Goal: Information Seeking & Learning: Learn about a topic

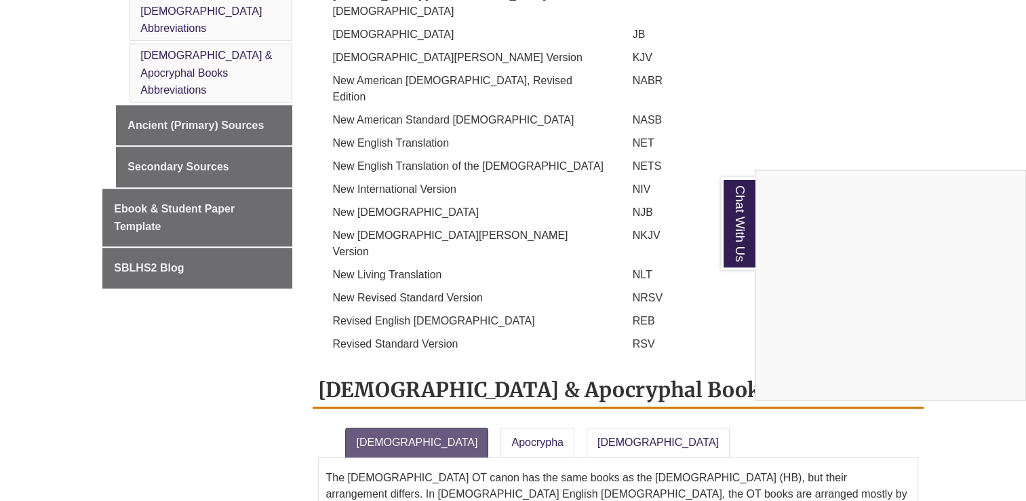
scroll to position [1085, 0]
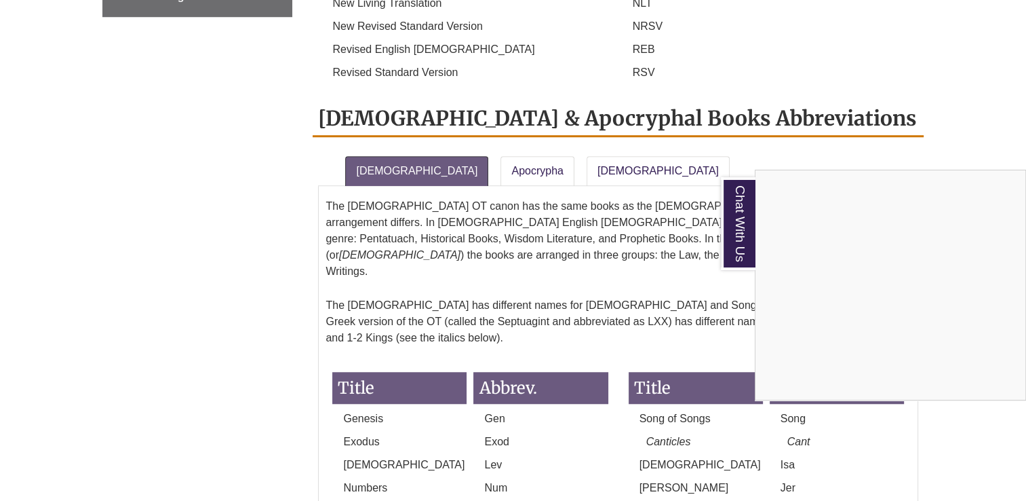
click at [93, 117] on div "Chat With Us" at bounding box center [513, 250] width 1026 height 501
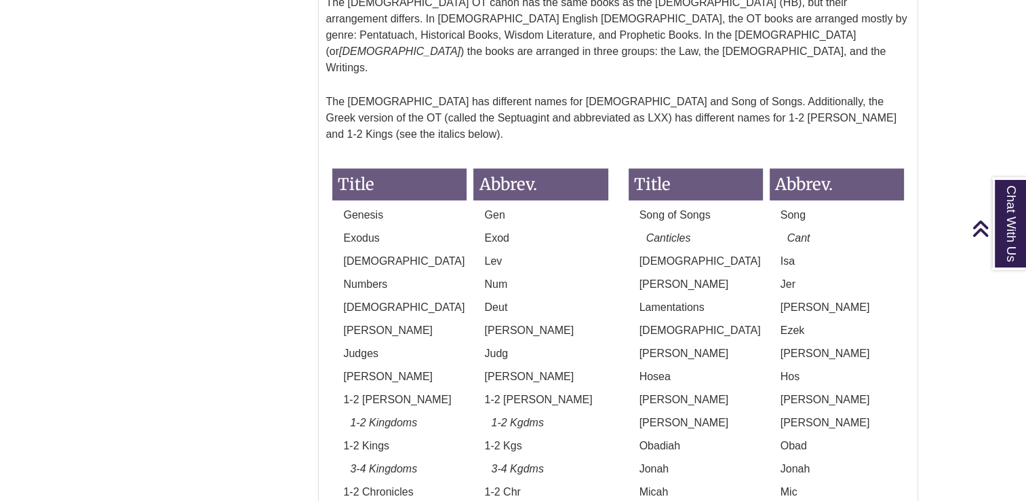
scroll to position [1017, 0]
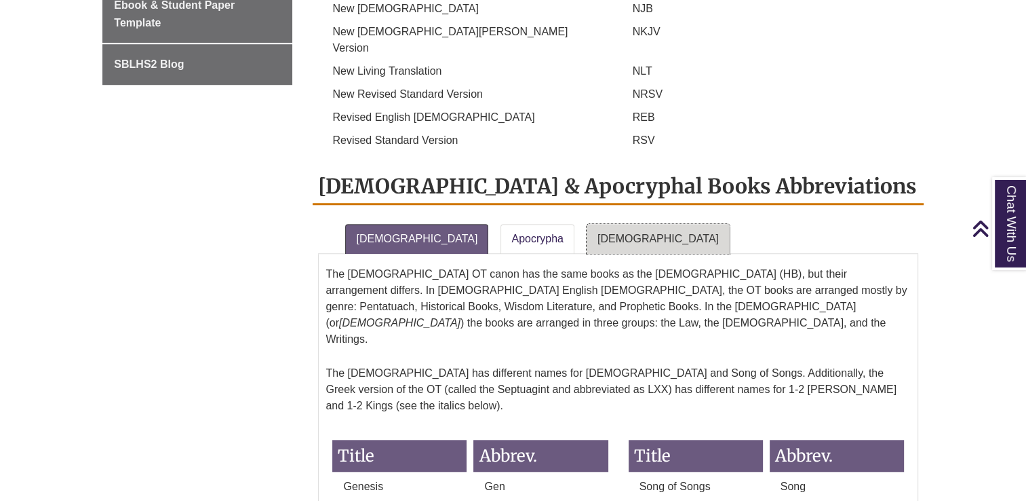
click at [593, 224] on link "[DEMOGRAPHIC_DATA]" at bounding box center [658, 239] width 143 height 30
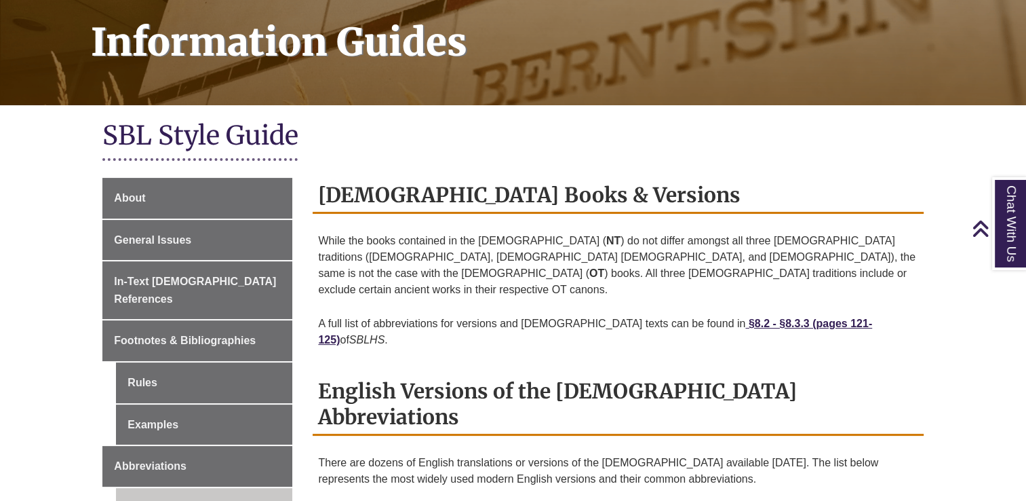
scroll to position [0, 0]
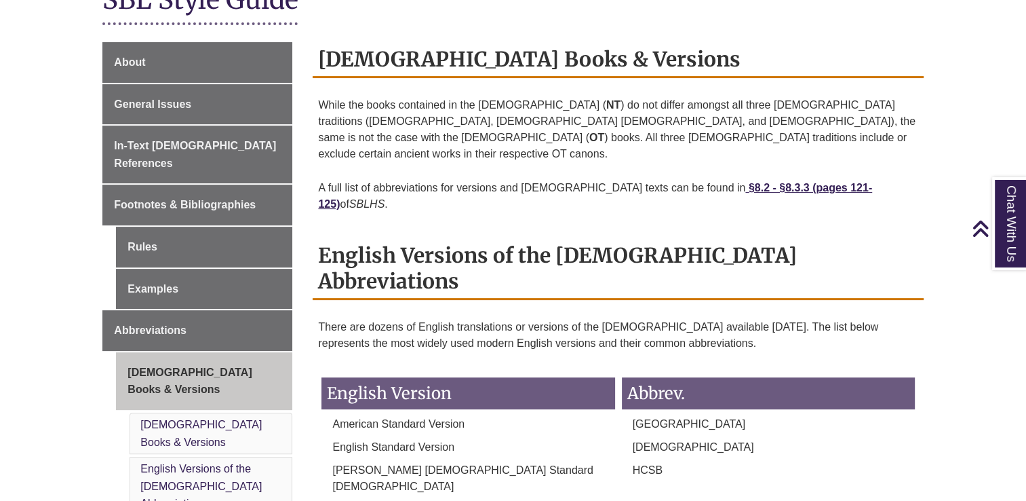
scroll to position [678, 0]
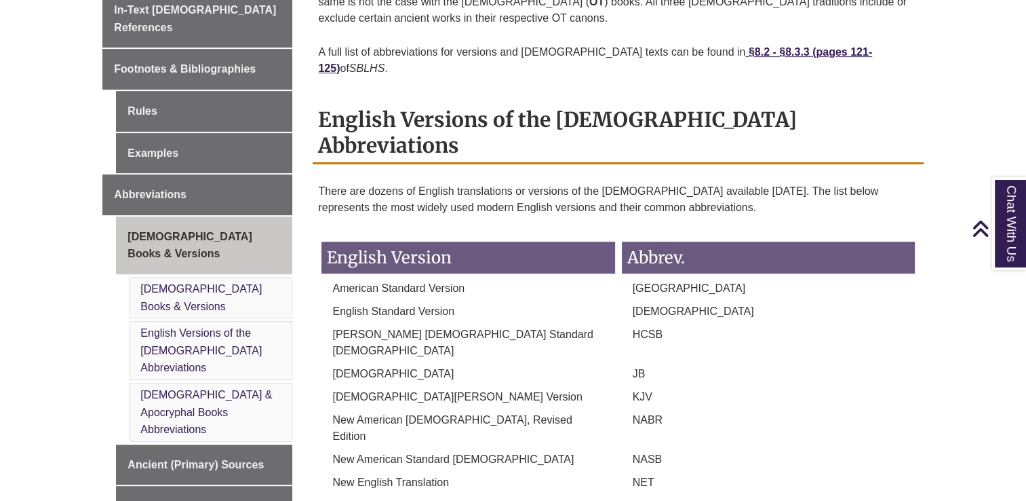
scroll to position [339, 0]
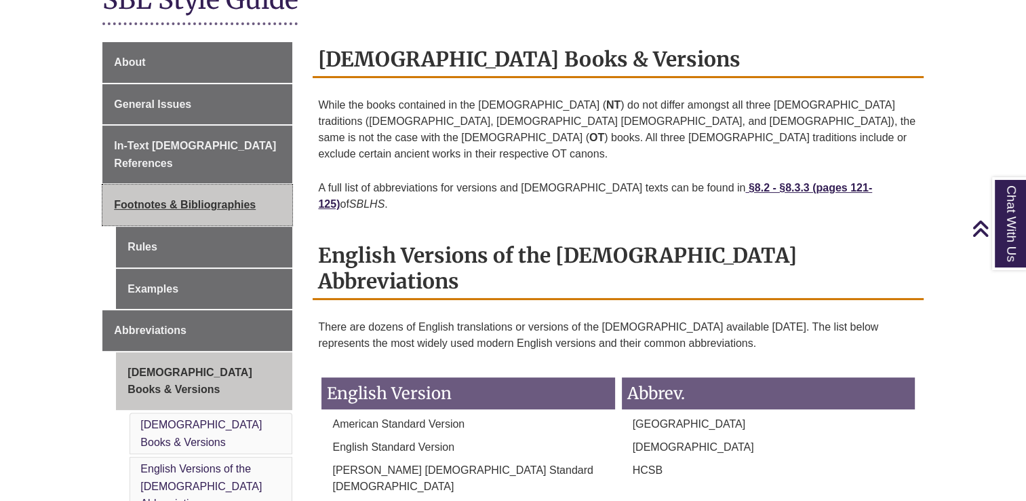
click at [117, 199] on span "Footnotes & Bibliographies" at bounding box center [185, 205] width 142 height 12
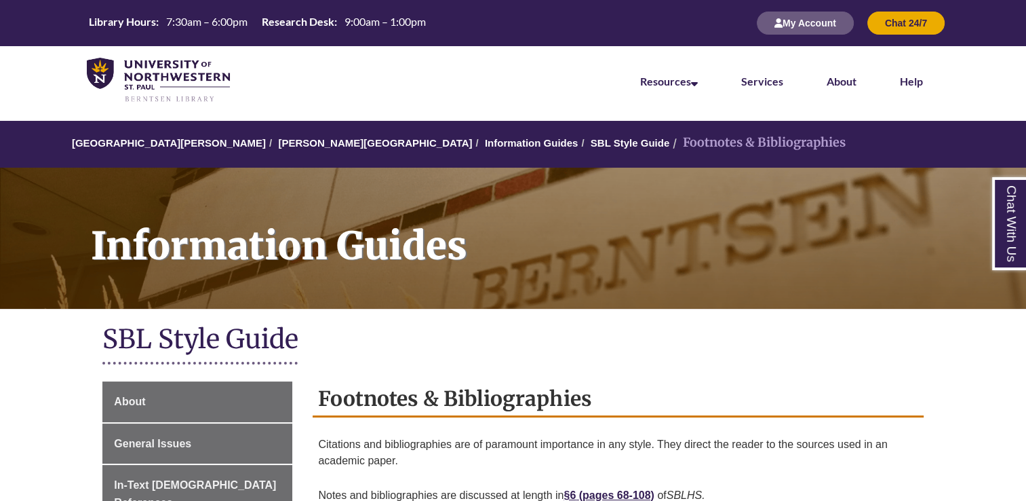
scroll to position [271, 0]
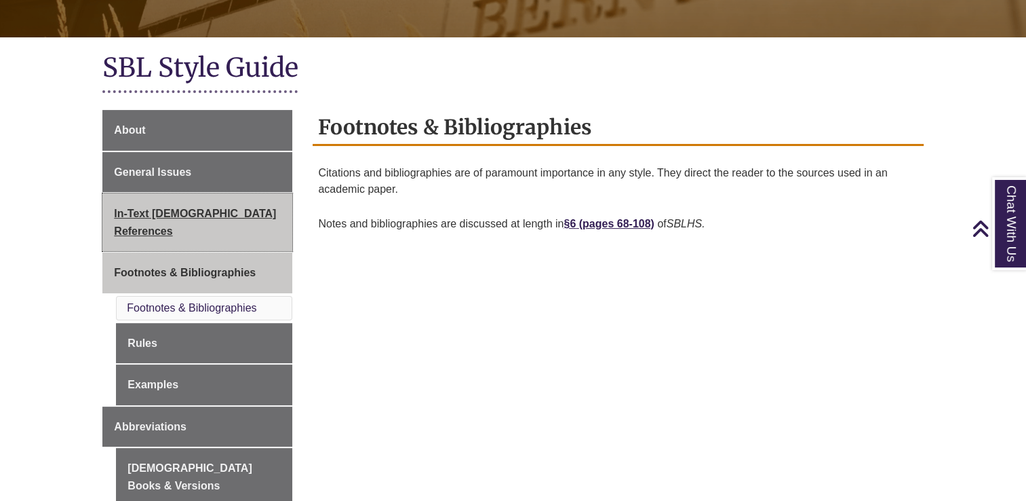
click at [138, 210] on span "In-Text [DEMOGRAPHIC_DATA] References" at bounding box center [195, 222] width 162 height 29
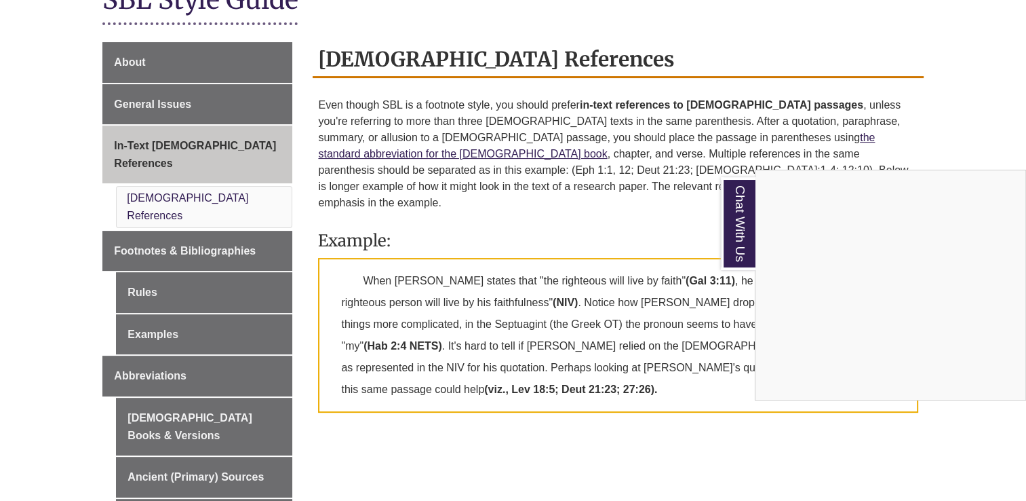
scroll to position [407, 0]
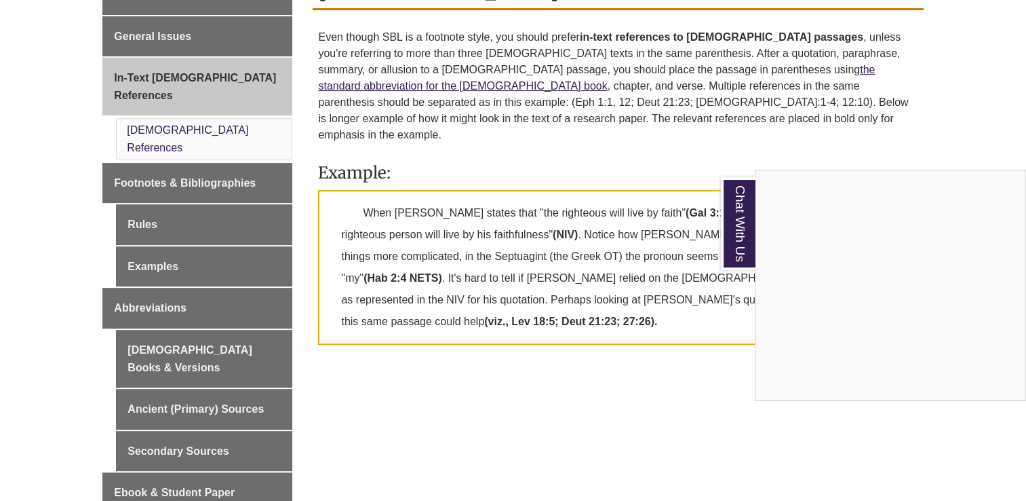
click at [163, 268] on div "Chat With Us" at bounding box center [513, 250] width 1026 height 501
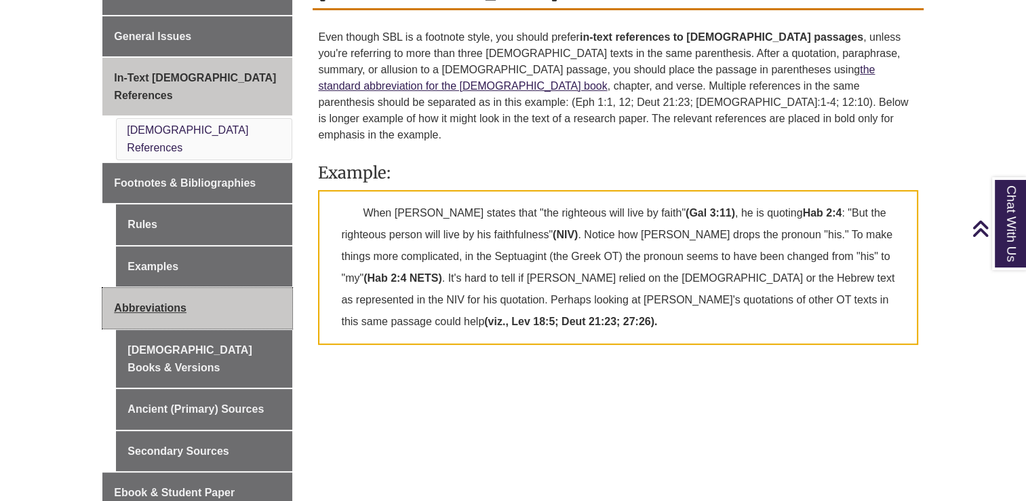
click at [163, 302] on span "Abbreviations" at bounding box center [150, 308] width 73 height 12
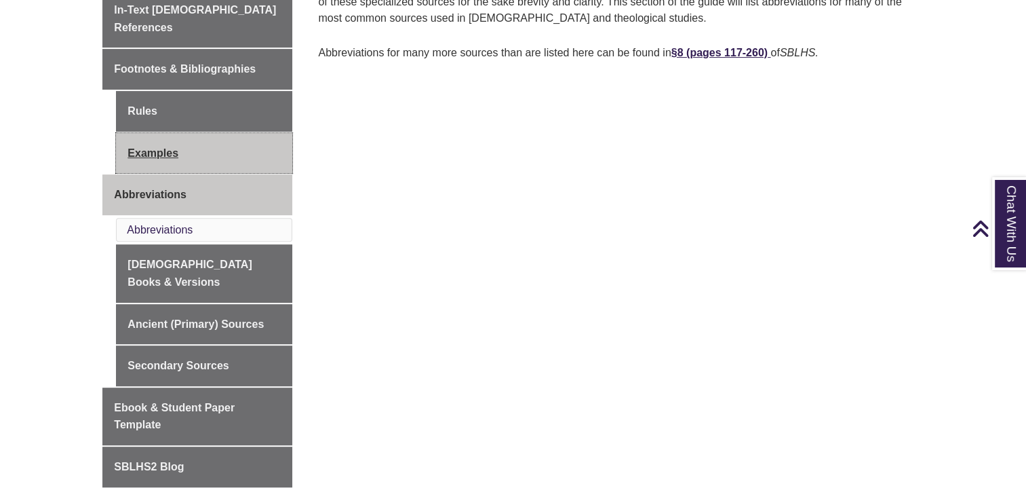
scroll to position [339, 0]
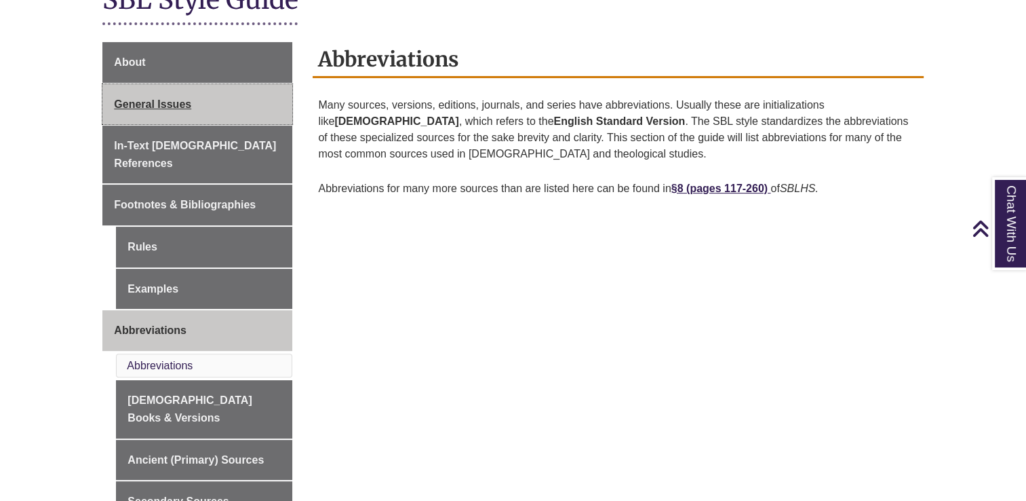
click at [169, 98] on span "General Issues" at bounding box center [152, 104] width 77 height 12
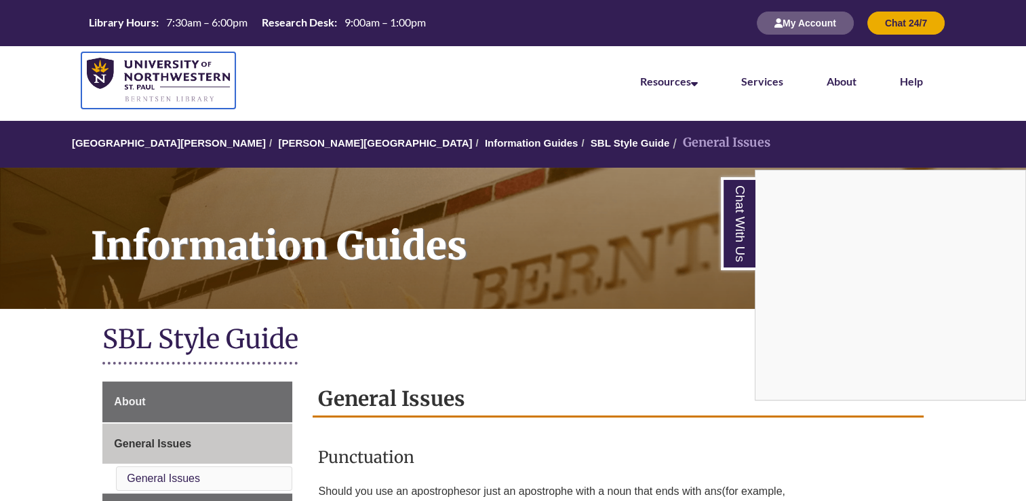
click at [149, 72] on img at bounding box center [158, 80] width 143 height 45
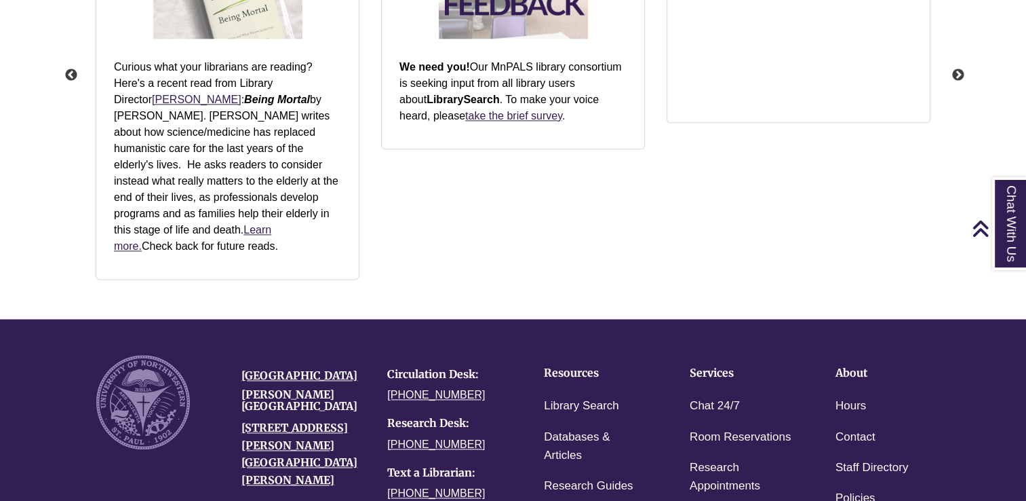
scroll to position [1995, 0]
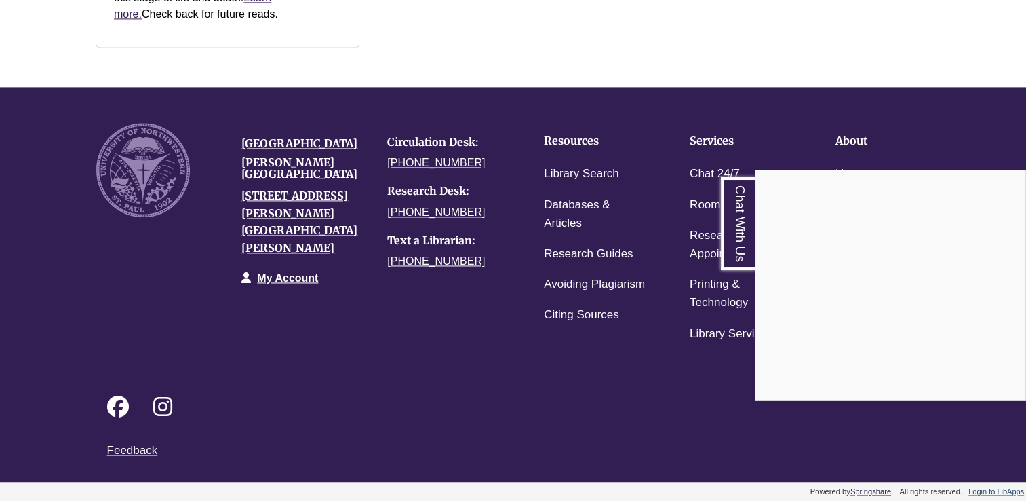
click at [153, 159] on div "Chat With Us" at bounding box center [513, 250] width 1026 height 501
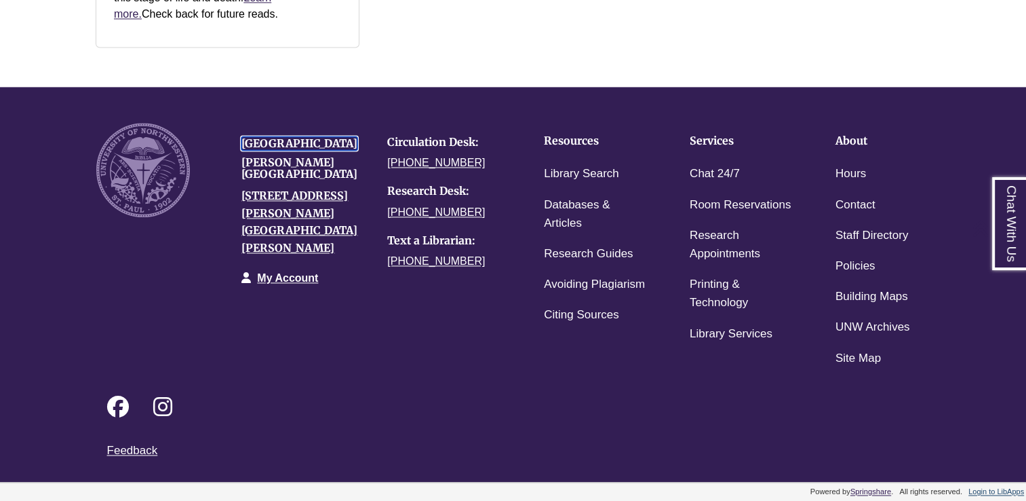
click at [255, 150] on link "[GEOGRAPHIC_DATA]" at bounding box center [299, 143] width 116 height 14
